Goal: Information Seeking & Learning: Check status

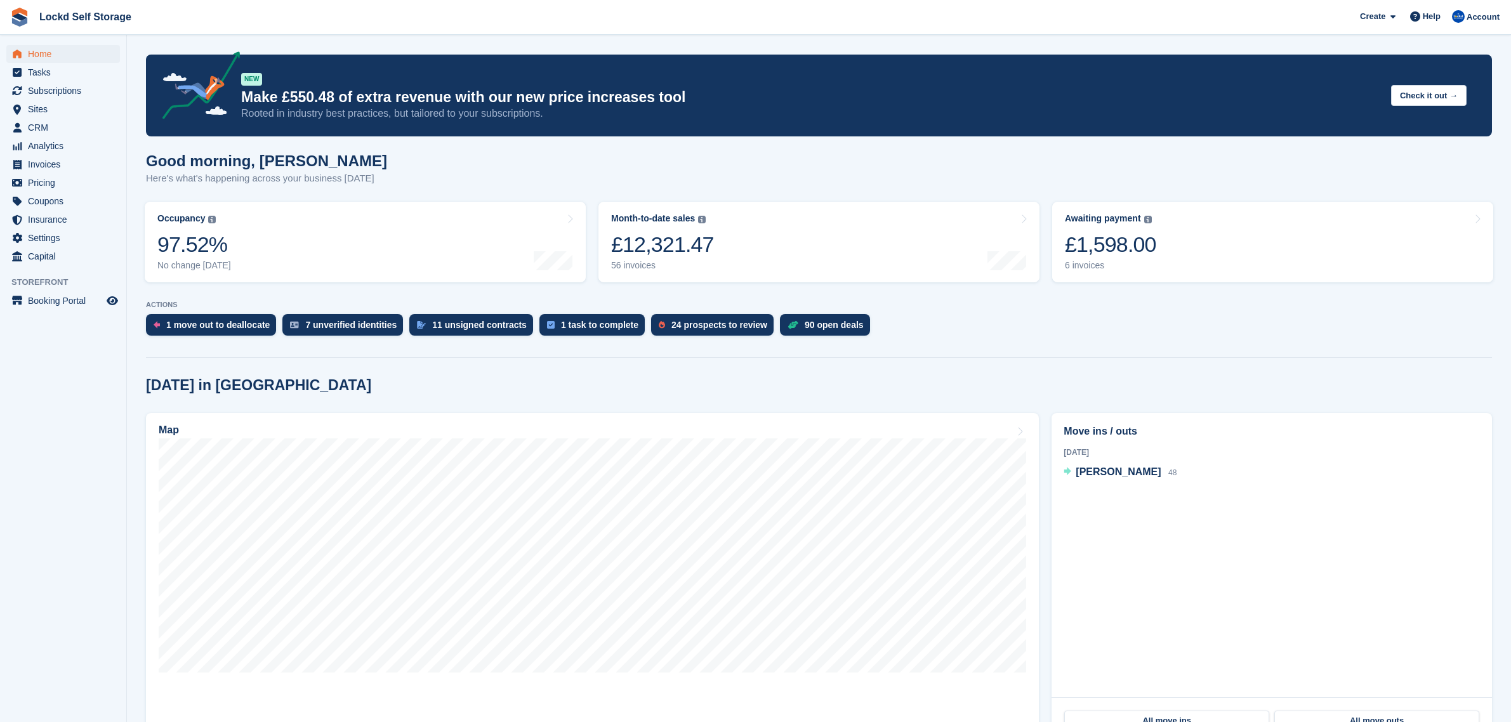
scroll to position [246, 0]
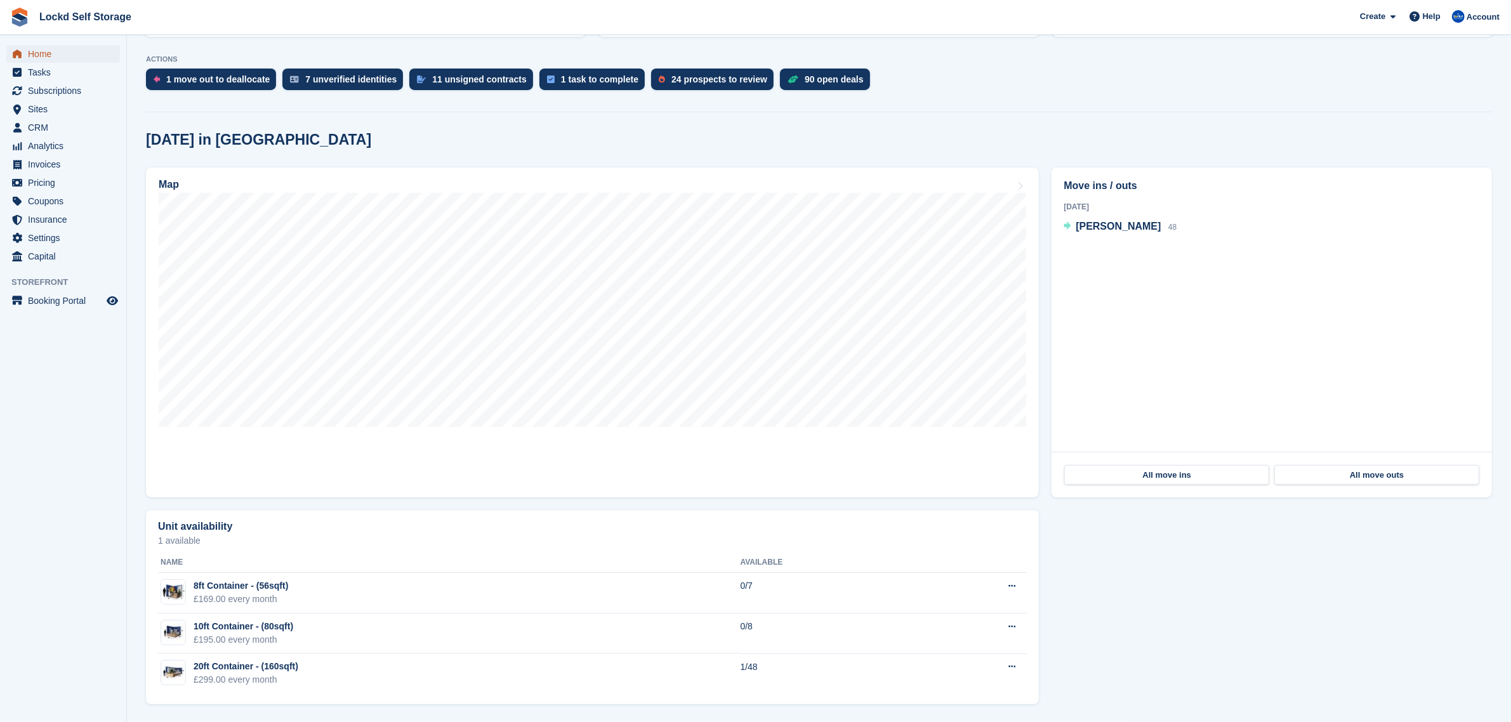
click at [77, 49] on span "Home" at bounding box center [66, 54] width 76 height 18
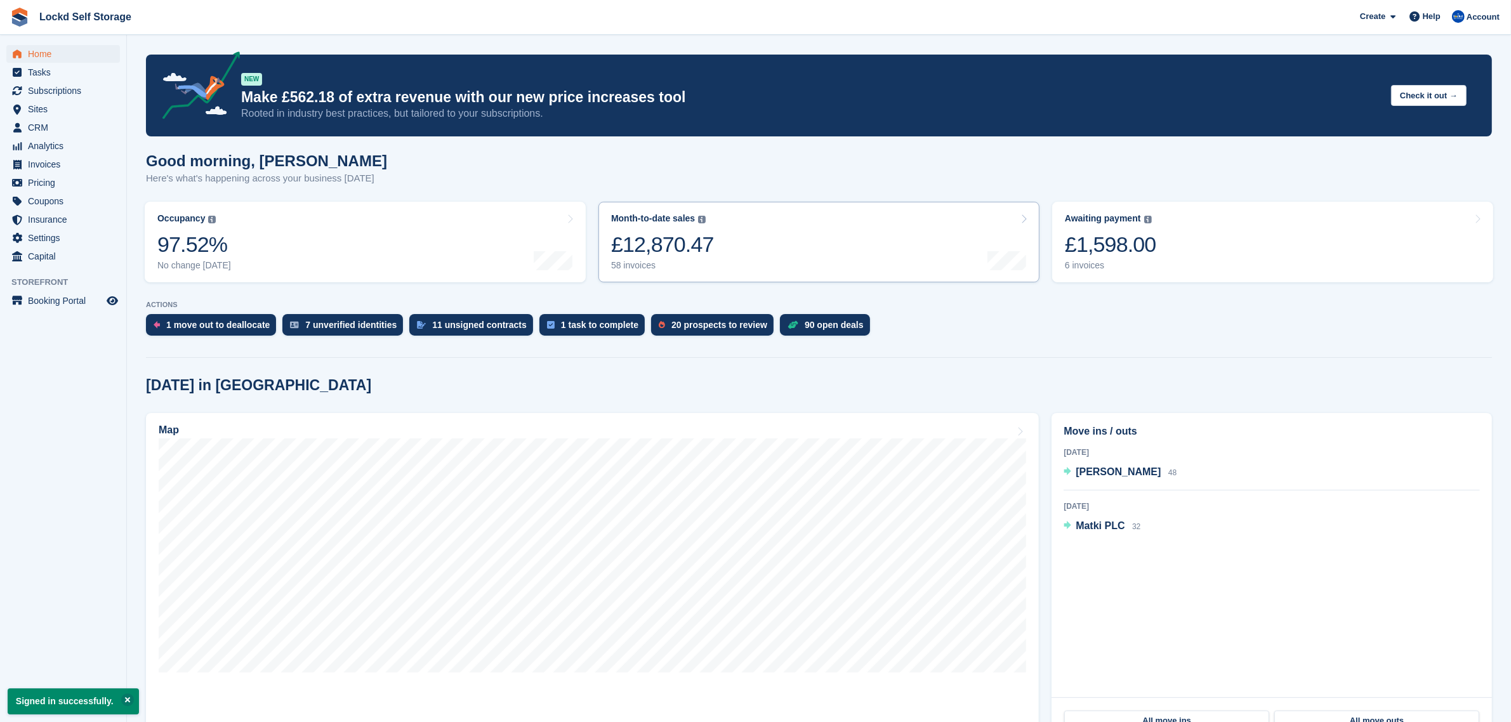
click at [736, 238] on link "Month-to-date sales The sum of all finalised invoices generated this month to d…" at bounding box center [819, 242] width 441 height 81
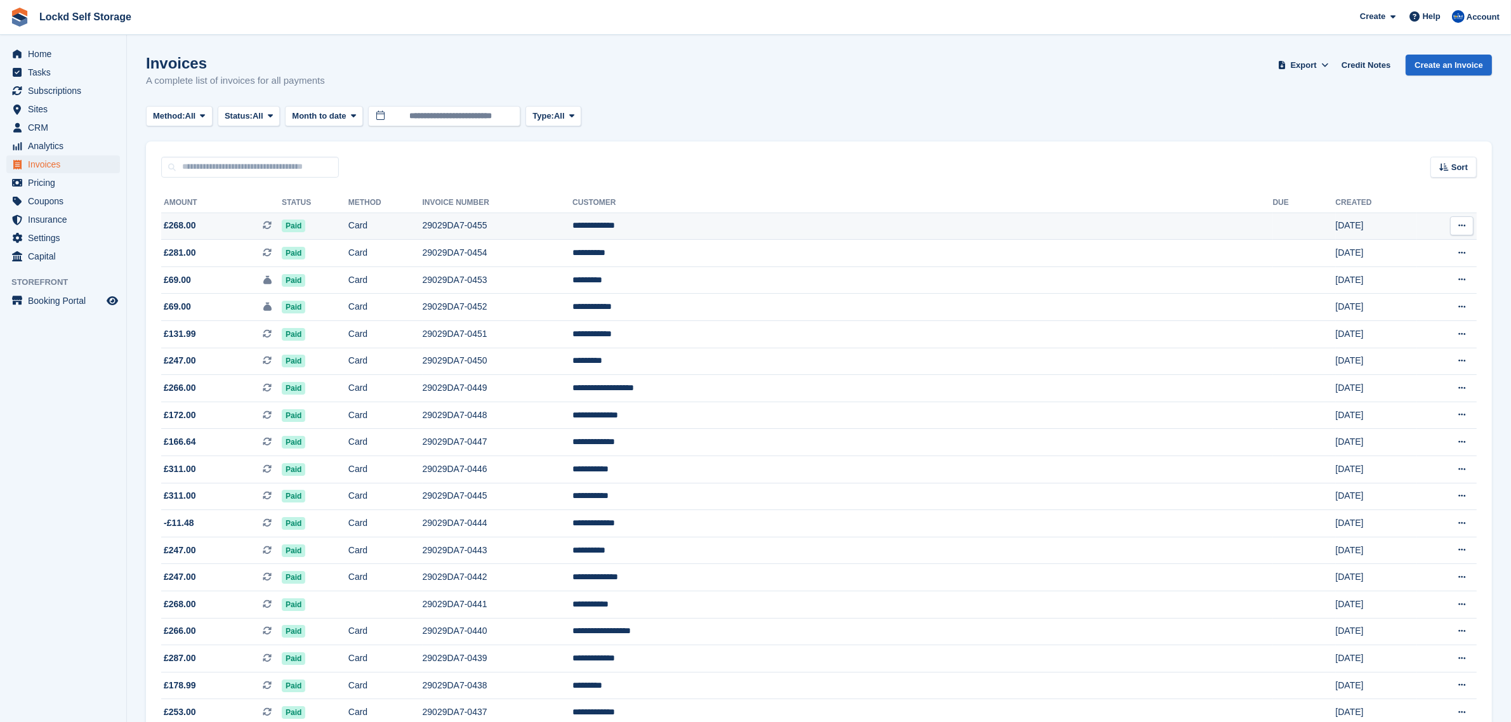
click at [273, 223] on span "£268.00 This is a recurring subscription invoice." at bounding box center [221, 225] width 121 height 13
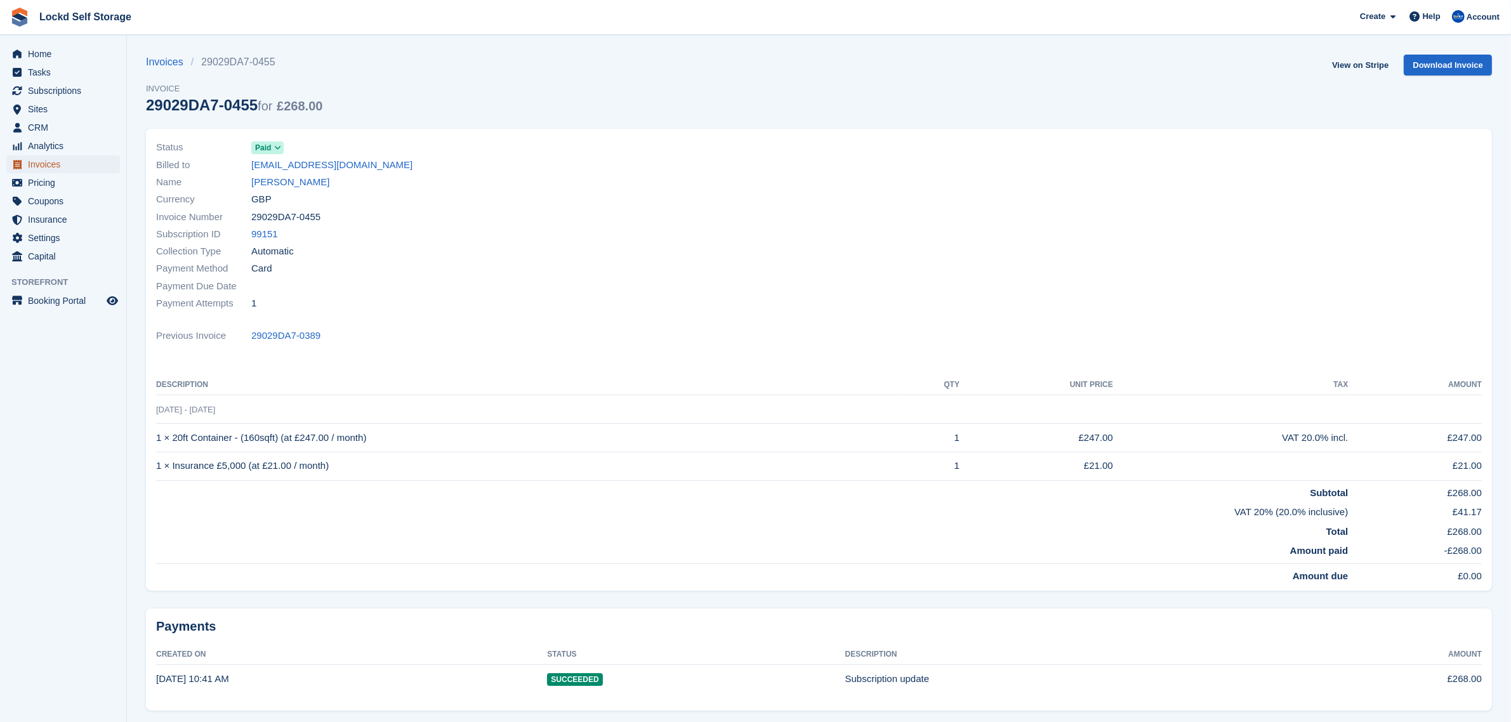
click at [37, 159] on span "Invoices" at bounding box center [66, 165] width 76 height 18
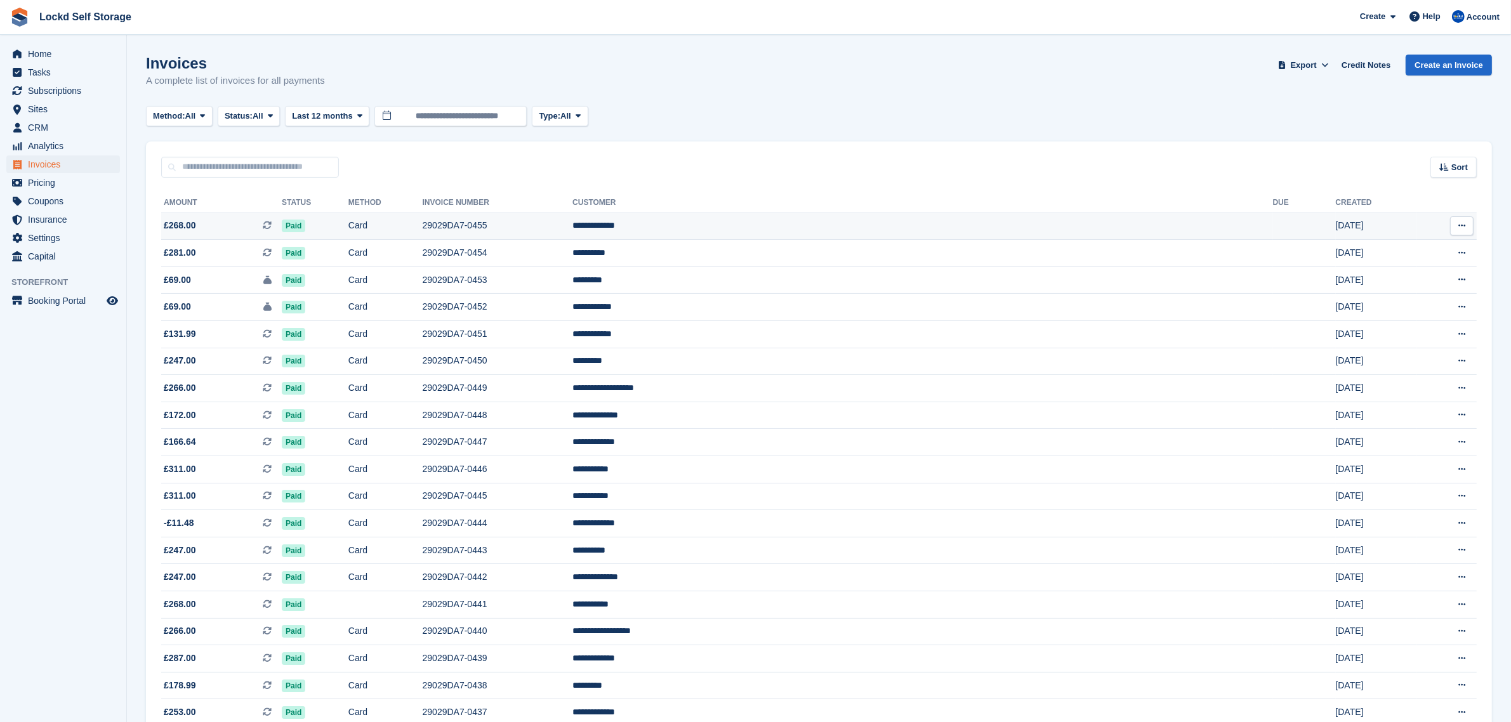
click at [859, 227] on td "**********" at bounding box center [923, 226] width 700 height 27
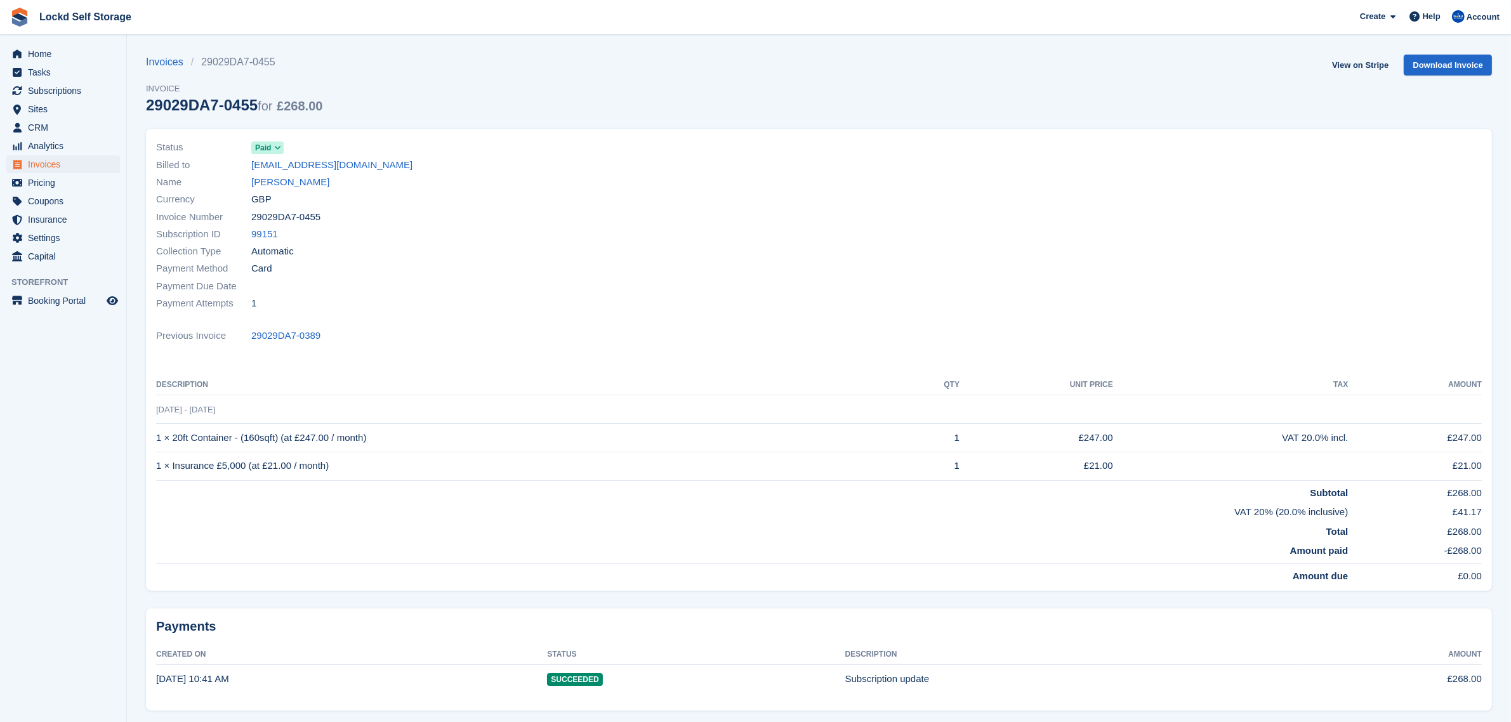
click at [259, 182] on link "Jenny Tullett" at bounding box center [290, 182] width 78 height 15
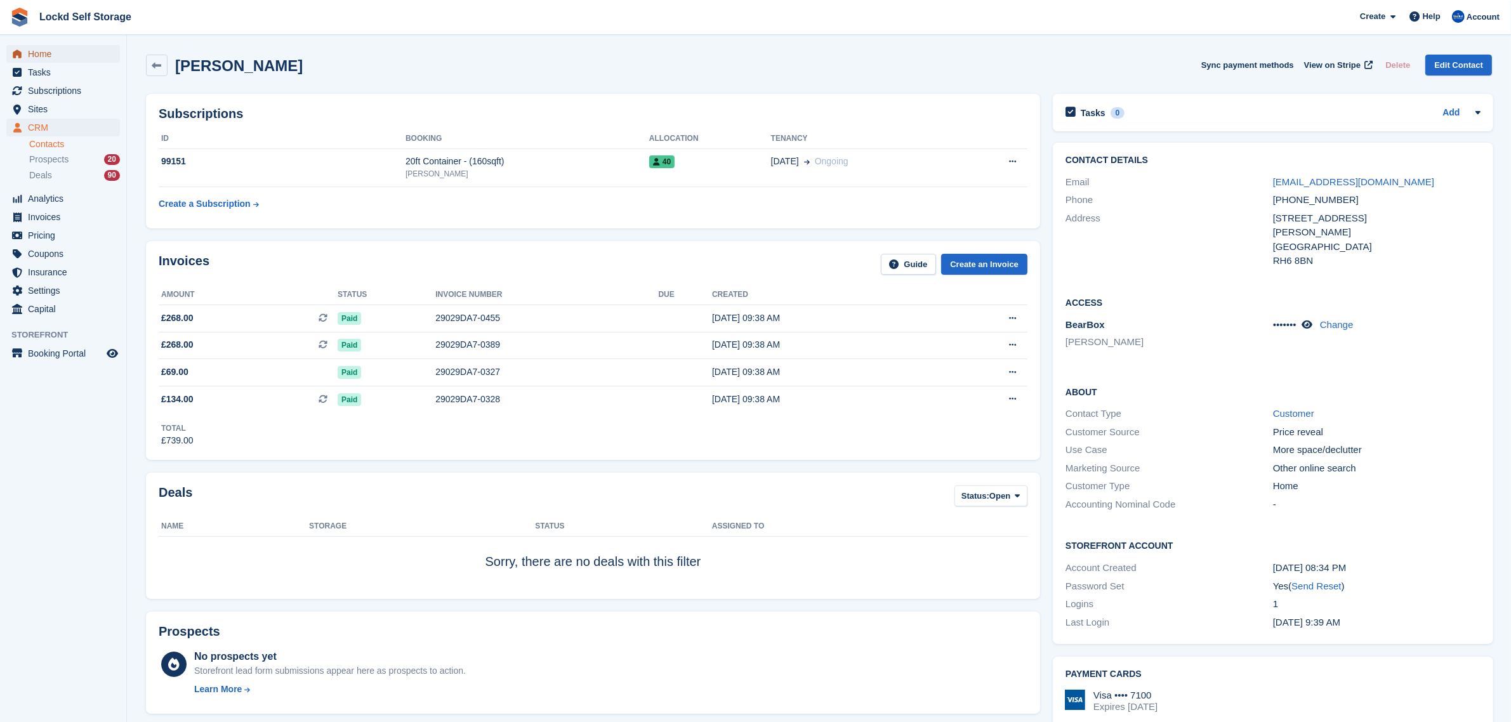
click at [67, 52] on span "Home" at bounding box center [66, 54] width 76 height 18
